Goal: Task Accomplishment & Management: Manage account settings

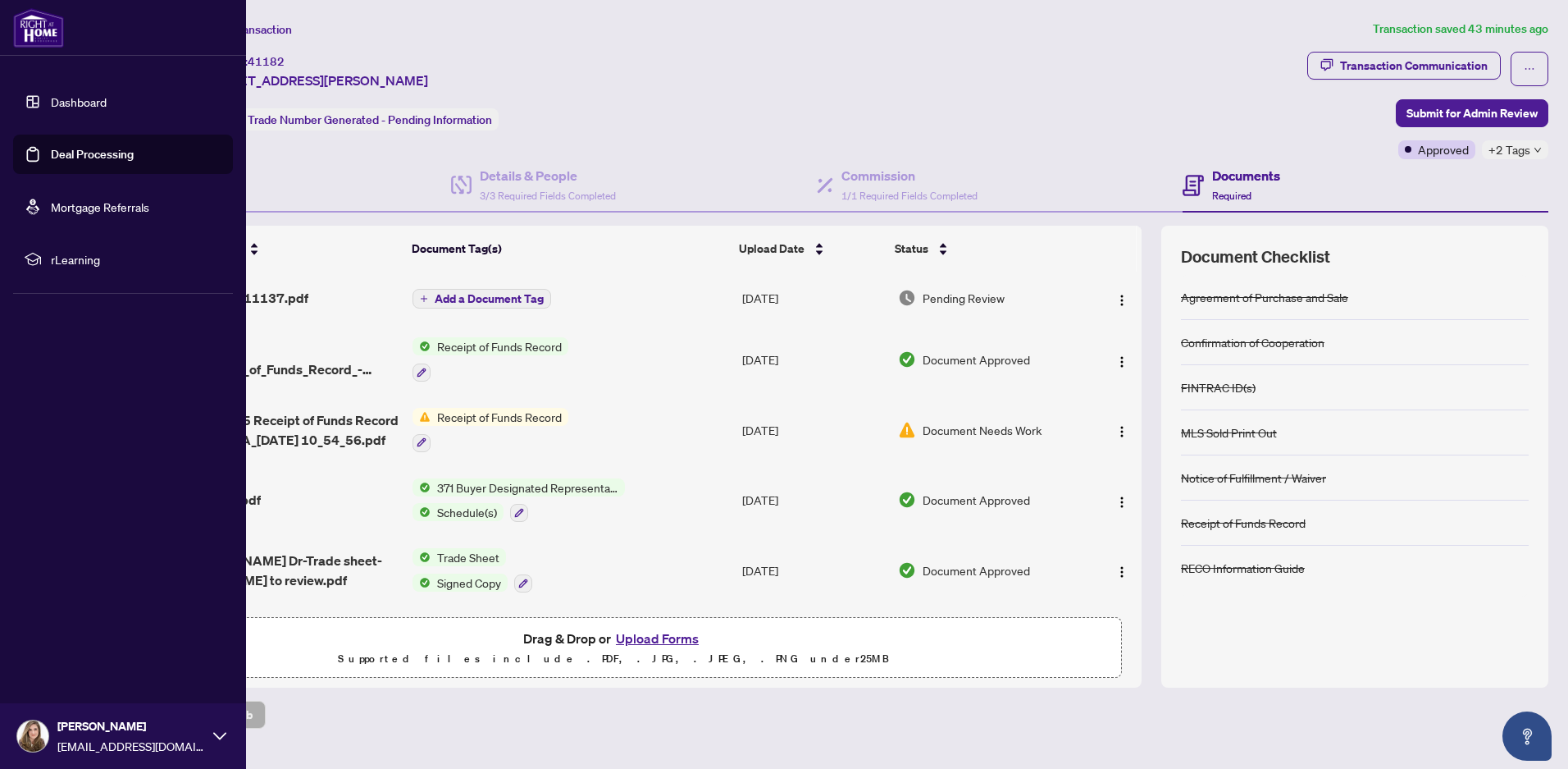
click at [75, 160] on link "Deal Processing" at bounding box center [92, 155] width 83 height 15
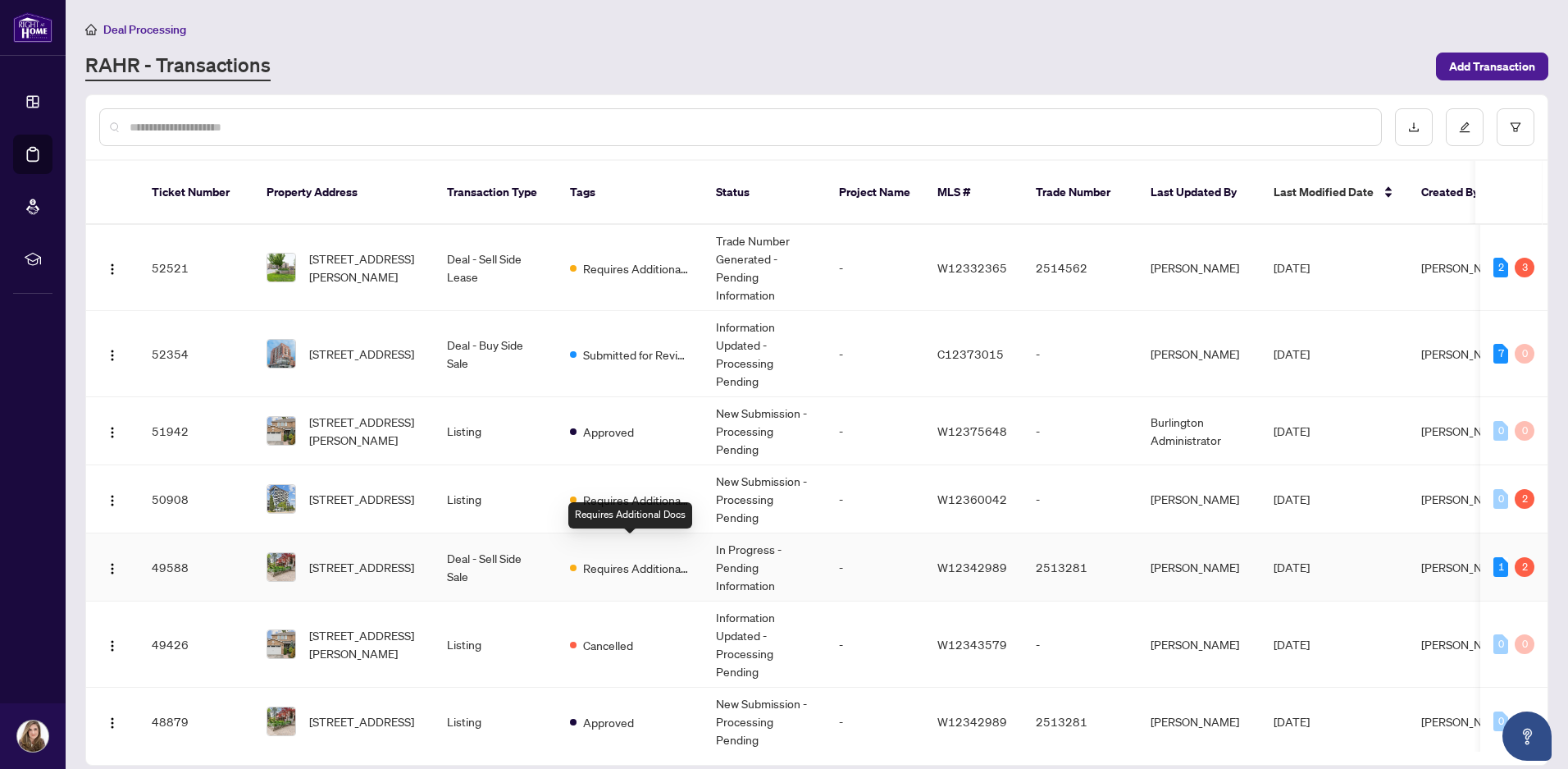
click at [674, 558] on span "Requires Additional Docs" at bounding box center [636, 567] width 106 height 18
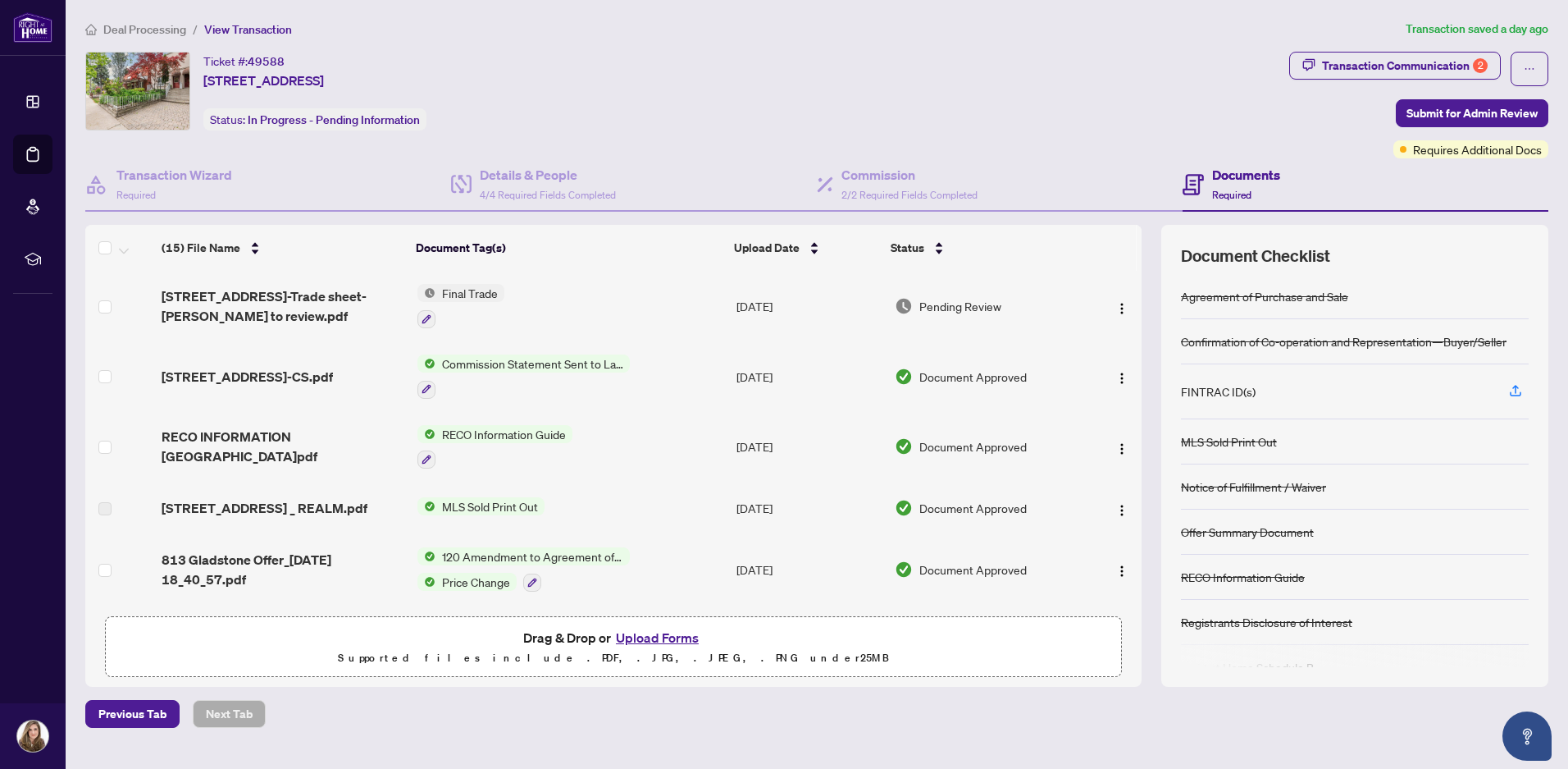
click at [598, 291] on td "Final Trade" at bounding box center [570, 306] width 320 height 70
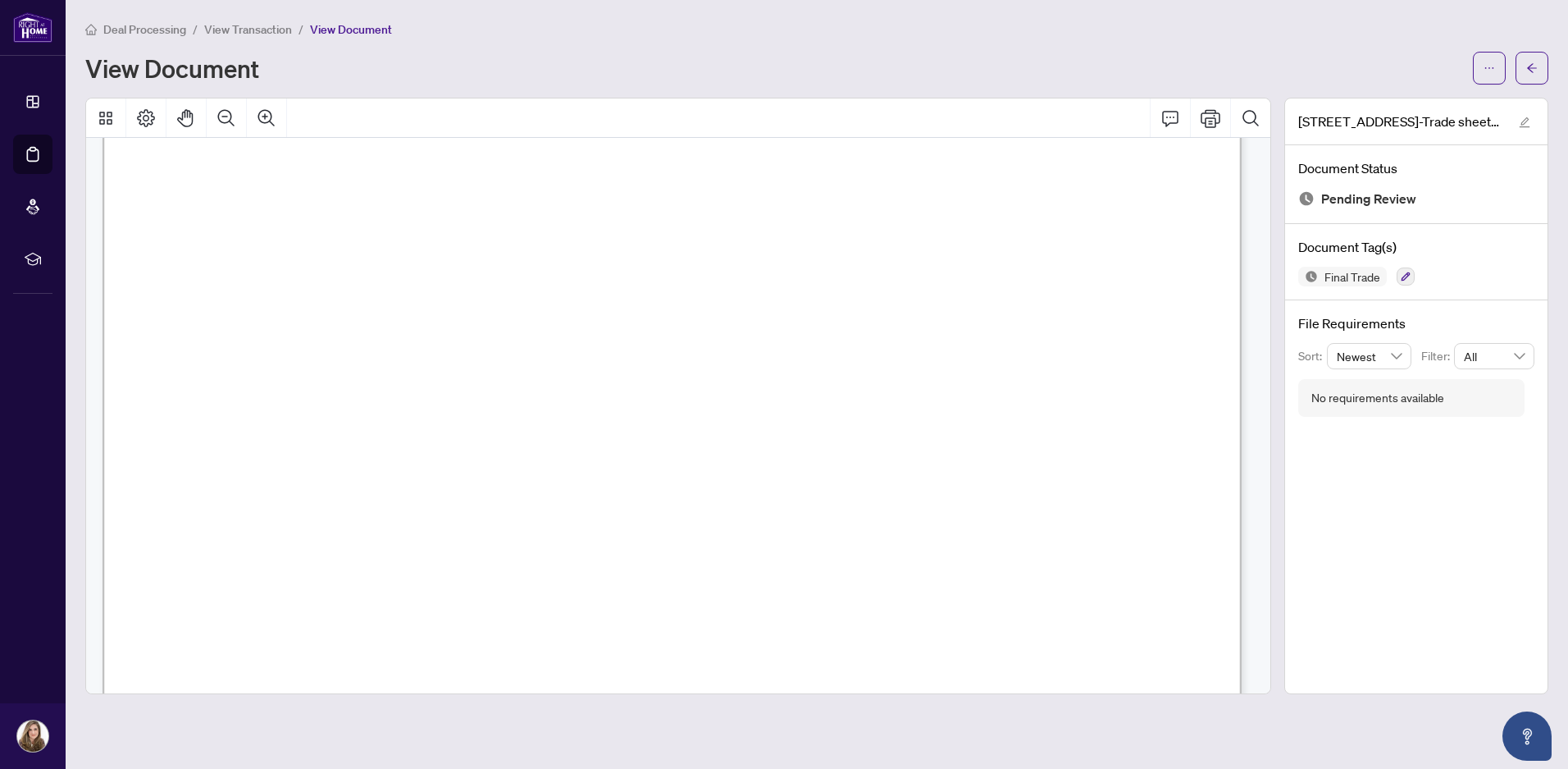
scroll to position [328, 0]
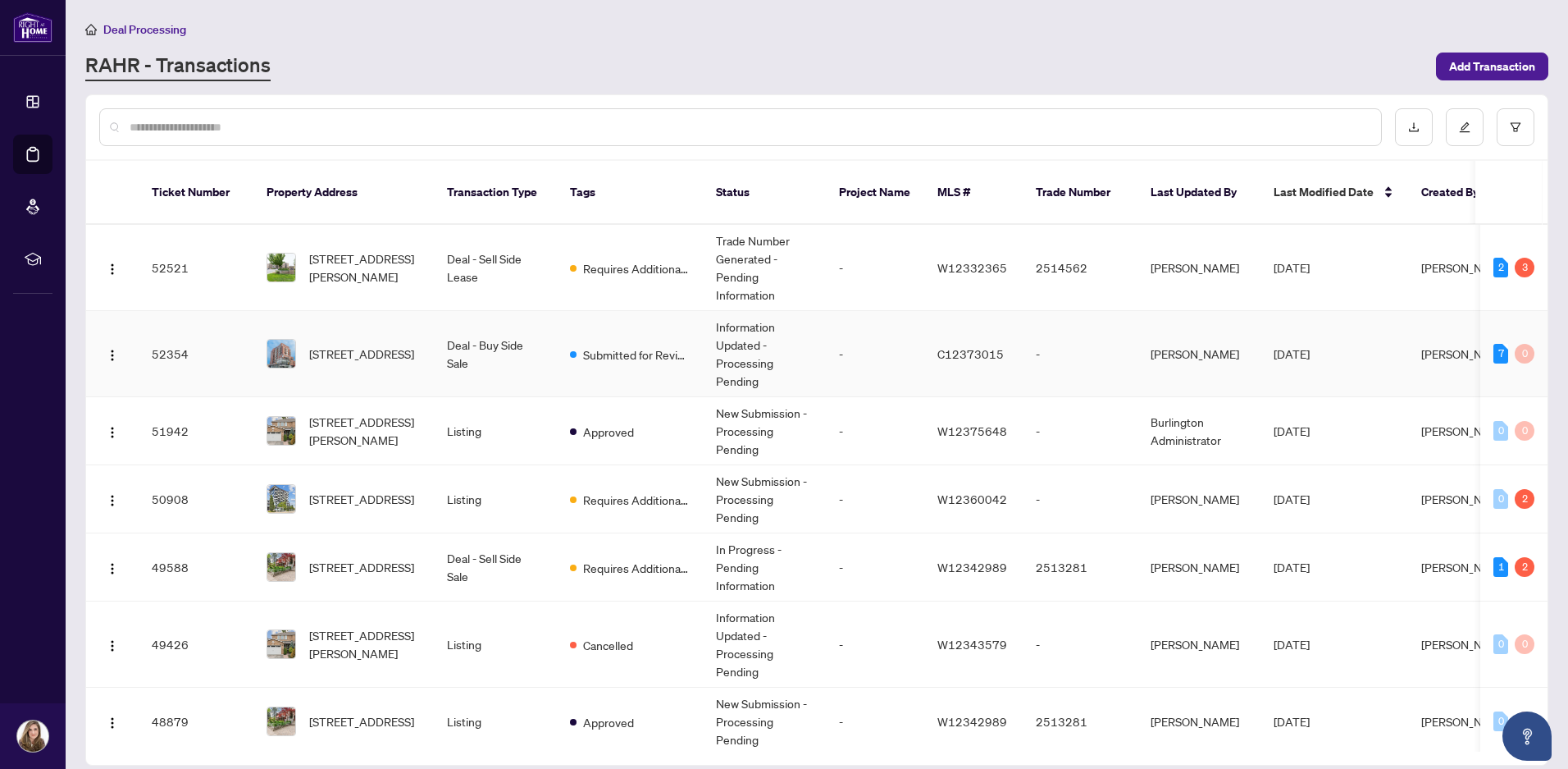
click at [614, 322] on td "Submitted for Review" at bounding box center [630, 353] width 146 height 86
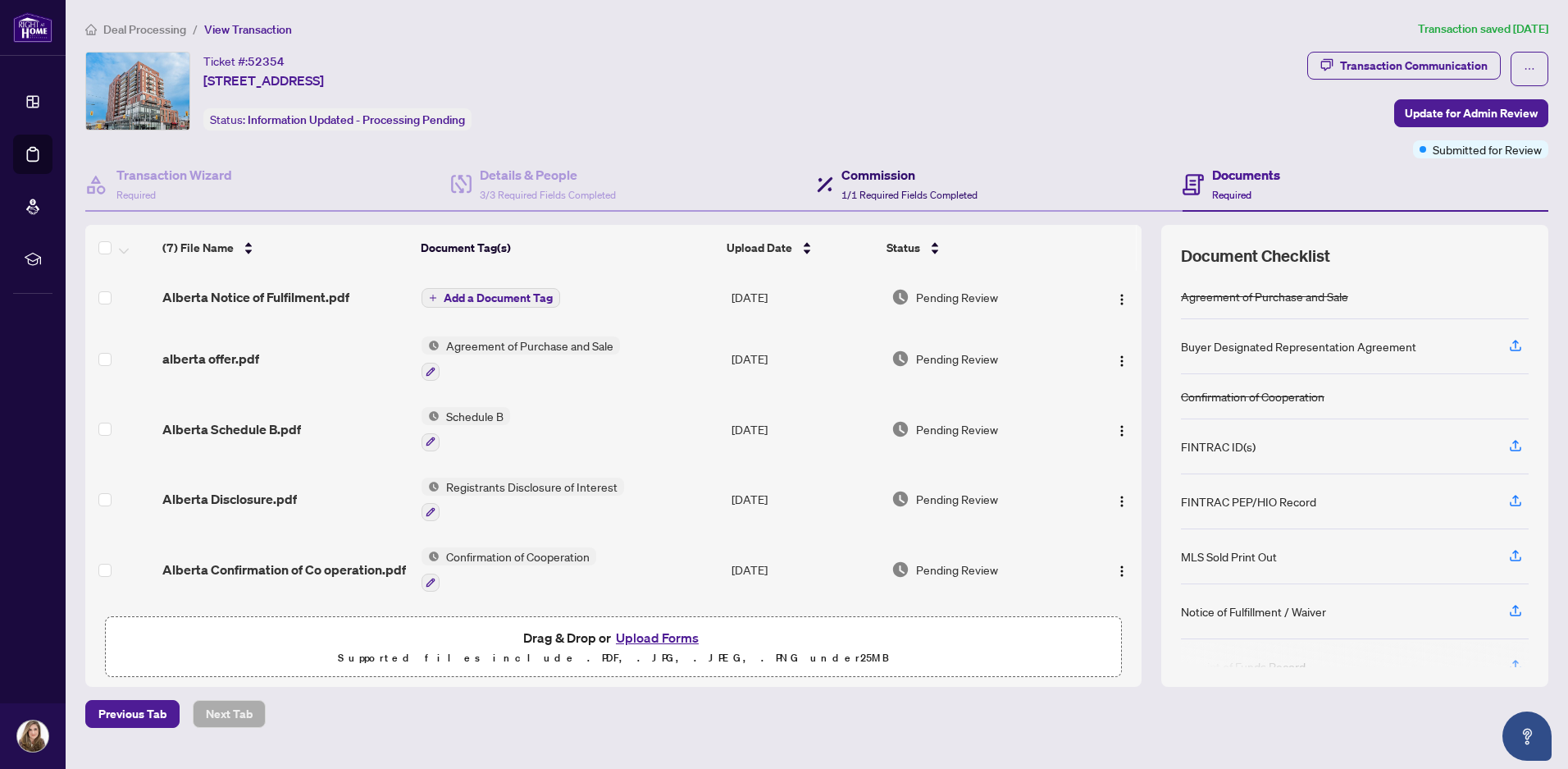
click at [857, 172] on h4 "Commission" at bounding box center [908, 175] width 136 height 20
